Goal: Browse casually: Explore the website without a specific task or goal

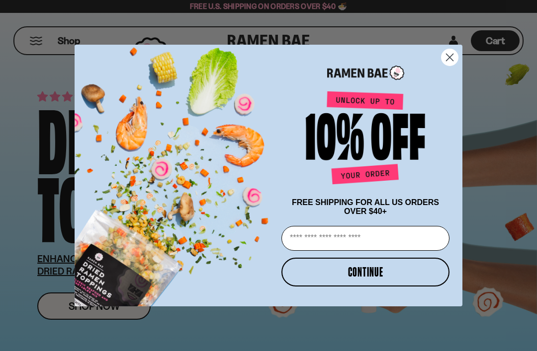
click at [446, 58] on circle "Close dialog" at bounding box center [449, 57] width 16 height 16
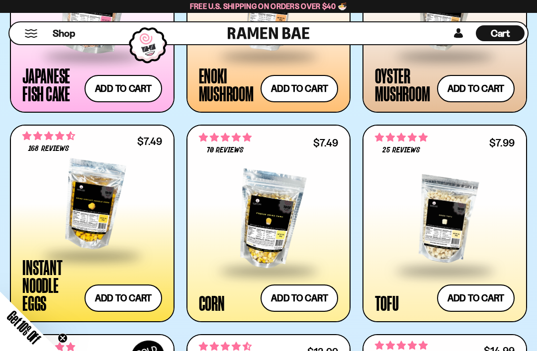
scroll to position [1324, 0]
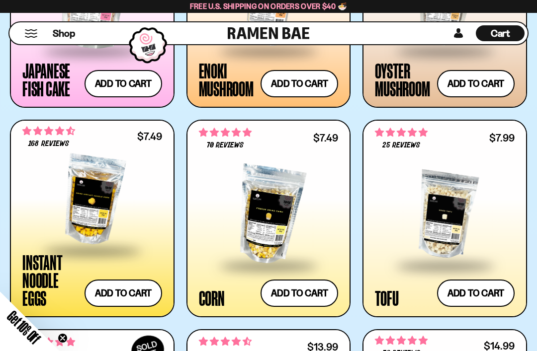
click at [88, 197] on div at bounding box center [92, 200] width 140 height 99
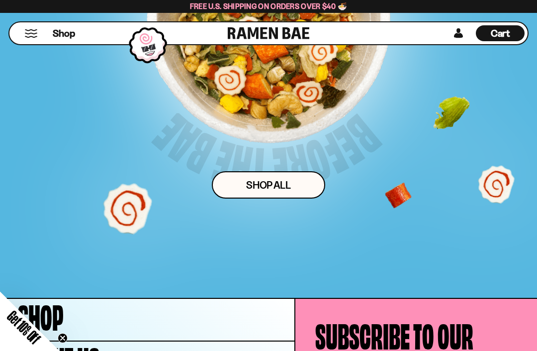
scroll to position [4229, 0]
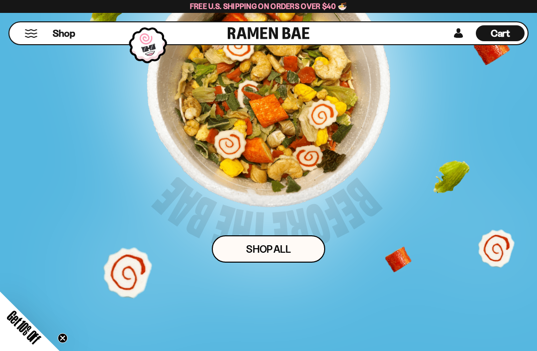
click at [297, 245] on link "Shop ALl" at bounding box center [268, 249] width 113 height 27
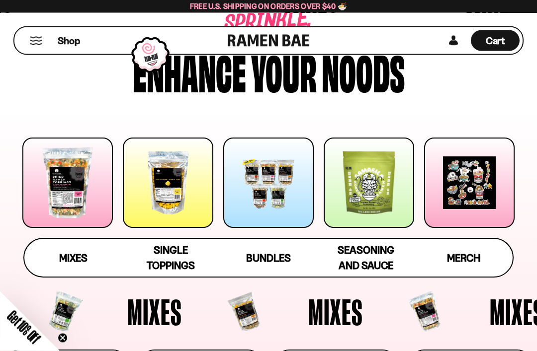
scroll to position [49, 0]
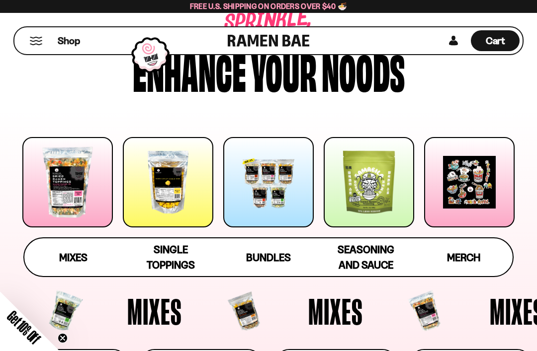
click at [72, 192] on div at bounding box center [67, 182] width 90 height 90
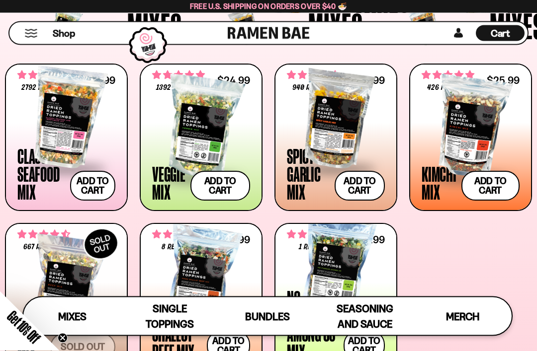
scroll to position [322, 0]
click at [476, 117] on div at bounding box center [470, 127] width 98 height 99
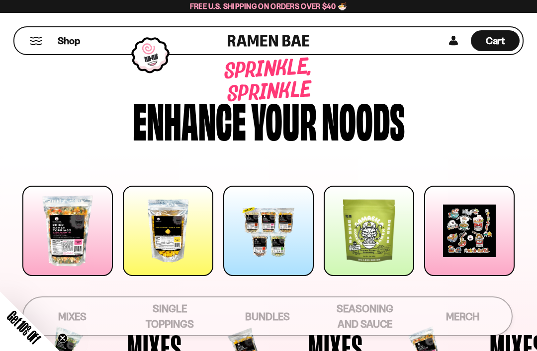
scroll to position [354, 0]
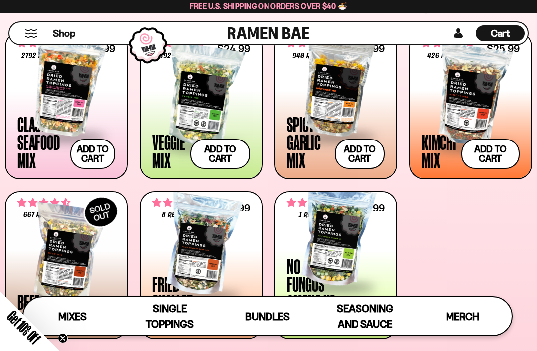
click at [66, 94] on div at bounding box center [66, 85] width 98 height 99
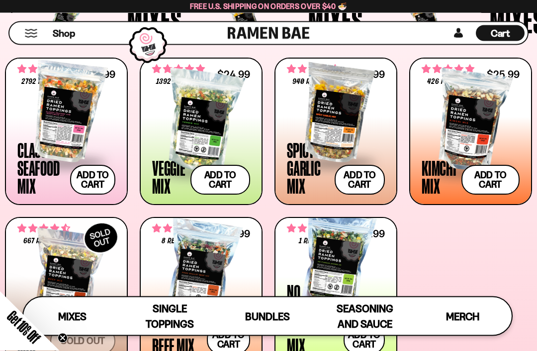
scroll to position [328, 0]
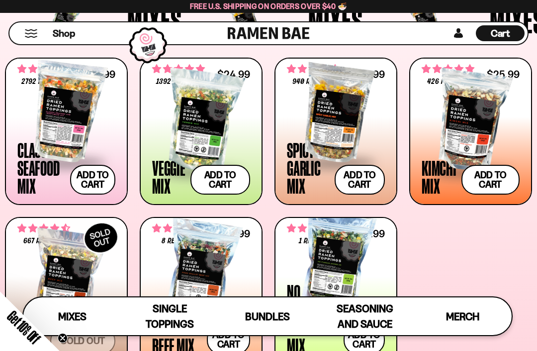
click at [347, 134] on div at bounding box center [336, 111] width 98 height 99
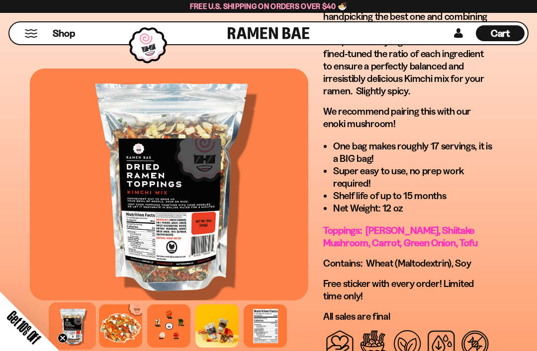
scroll to position [903, 0]
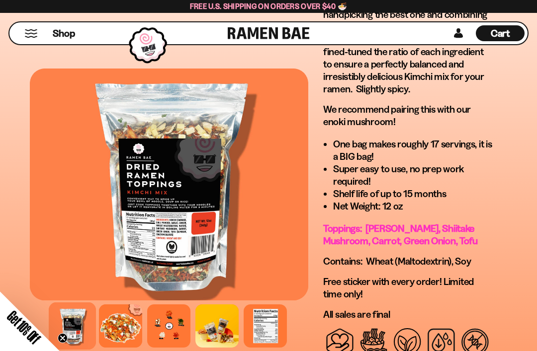
click at [117, 325] on div at bounding box center [120, 326] width 43 height 43
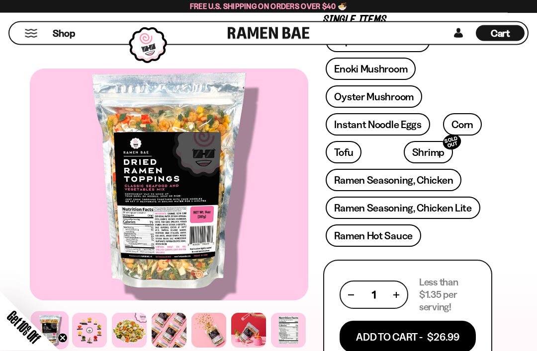
scroll to position [461, 0]
click at [82, 336] on div at bounding box center [89, 330] width 35 height 35
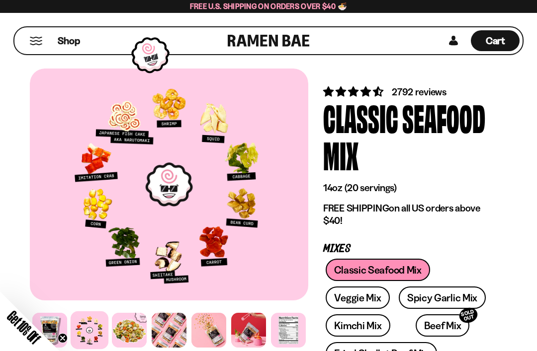
scroll to position [0, 0]
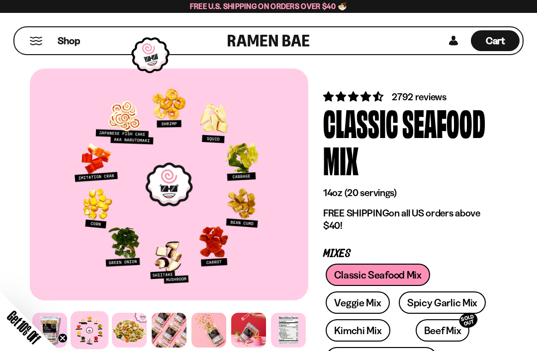
click at [421, 97] on span "2792 reviews" at bounding box center [419, 97] width 55 height 12
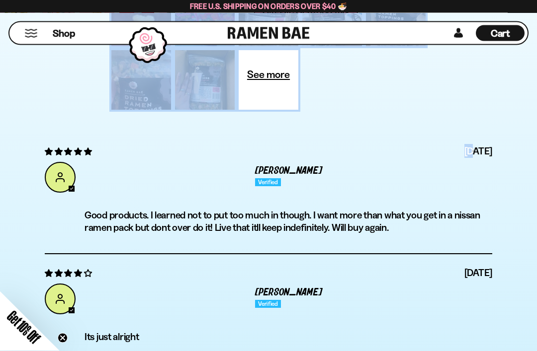
scroll to position [3682, 0]
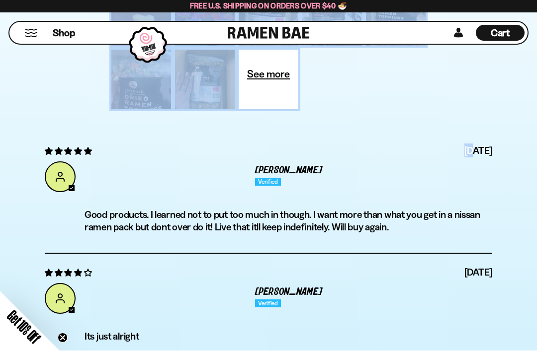
click at [422, 315] on div at bounding box center [268, 320] width 447 height 10
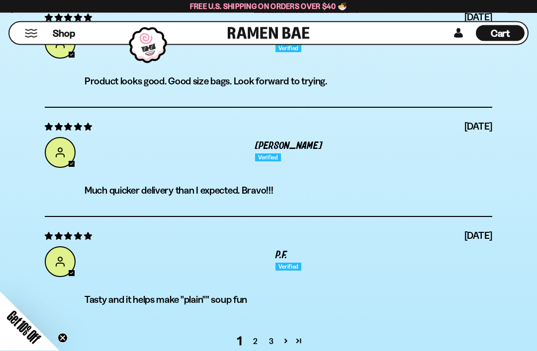
scroll to position [4048, 0]
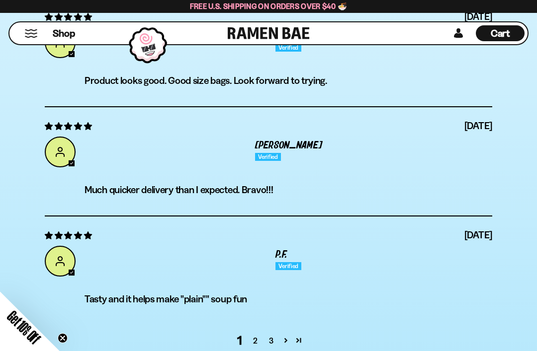
click at [303, 334] on link "Page 559" at bounding box center [298, 340] width 13 height 13
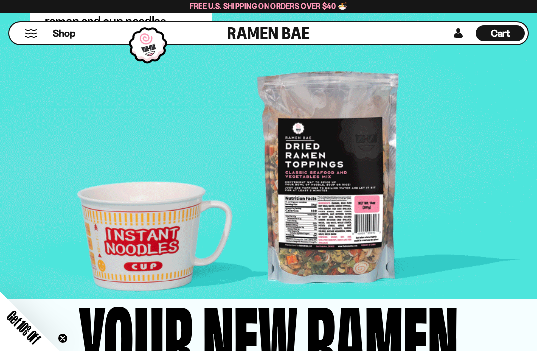
scroll to position [2305, 0]
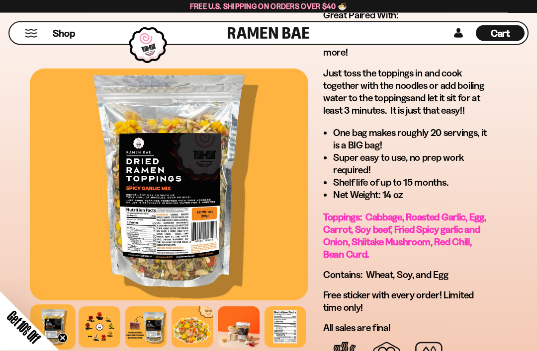
scroll to position [799, 0]
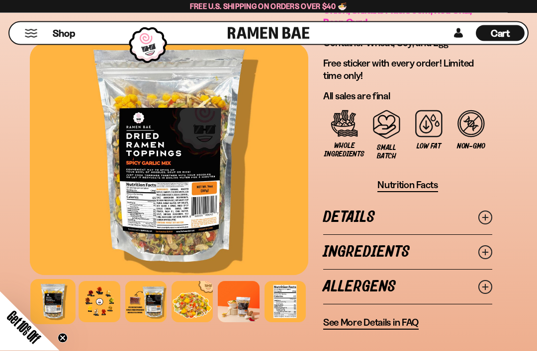
click at [490, 216] on icon at bounding box center [485, 218] width 14 height 14
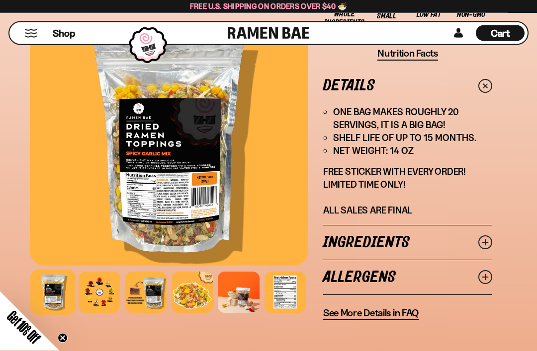
click at [490, 243] on icon at bounding box center [485, 243] width 14 height 14
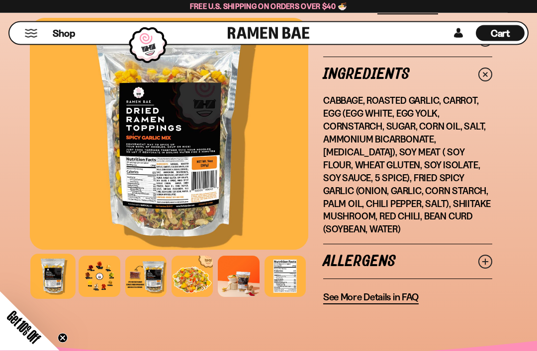
scroll to position [1210, 0]
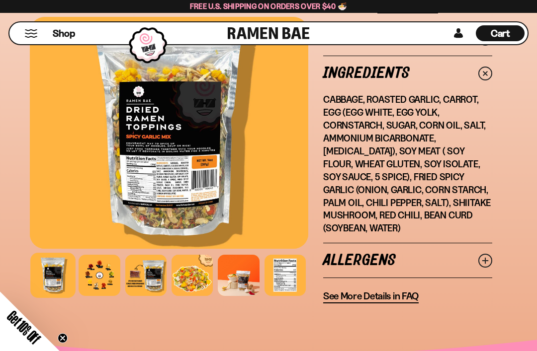
click at [489, 260] on icon at bounding box center [485, 261] width 14 height 14
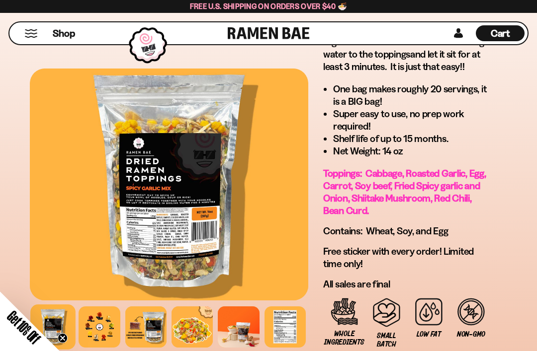
scroll to position [842, 0]
